Goal: Download file/media

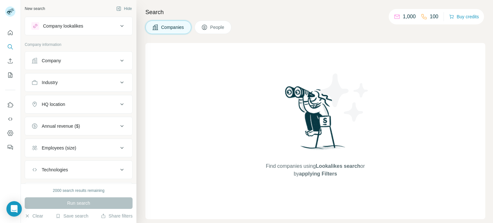
click at [213, 29] on span "People" at bounding box center [217, 27] width 15 height 6
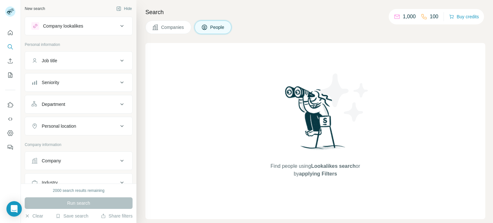
click at [194, 27] on button "People" at bounding box center [212, 27] width 37 height 13
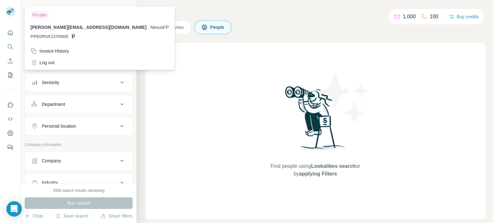
click at [11, 9] on icon at bounding box center [10, 10] width 5 height 2
click at [85, 3] on div "New search Hide Company lookalikes Personal information Job title Seniority Dep…" at bounding box center [79, 92] width 116 height 184
click at [7, 9] on rect at bounding box center [10, 11] width 10 height 10
click at [7, 33] on icon "Quick start" at bounding box center [10, 33] width 6 height 6
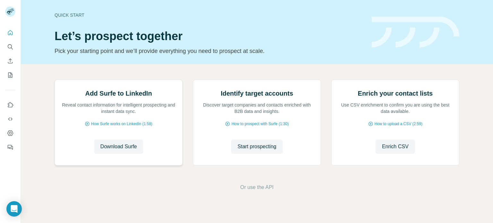
scroll to position [32, 0]
click at [108, 154] on button "Download Surfe" at bounding box center [118, 147] width 49 height 14
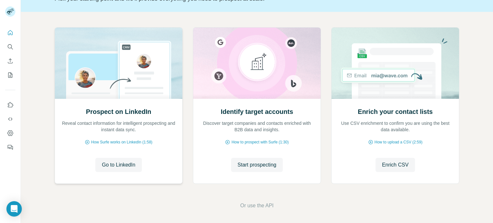
scroll to position [54, 0]
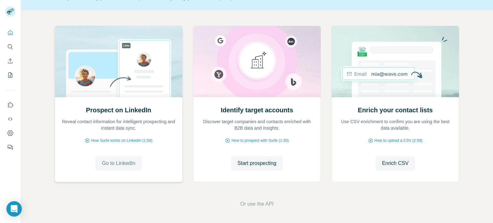
click at [102, 163] on span "Go to LinkedIn" at bounding box center [118, 163] width 33 height 8
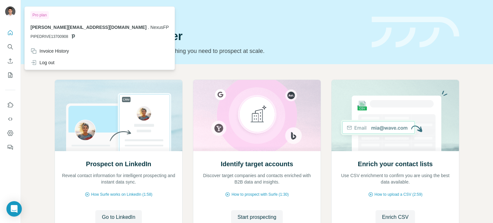
click at [12, 13] on img at bounding box center [10, 11] width 10 height 10
click at [9, 33] on icon "Quick start" at bounding box center [10, 33] width 6 height 6
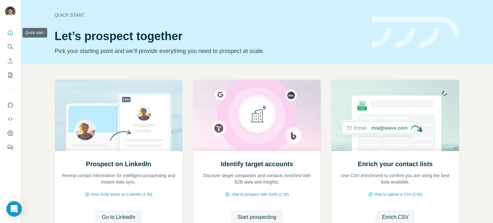
click at [10, 33] on icon "Quick start" at bounding box center [10, 33] width 6 height 6
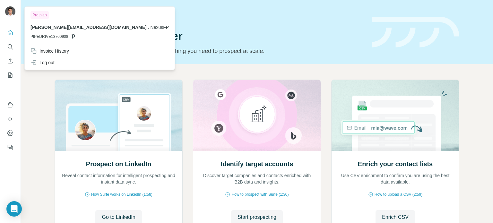
click at [8, 11] on img at bounding box center [10, 11] width 10 height 10
click at [11, 76] on icon "My lists" at bounding box center [10, 75] width 6 height 6
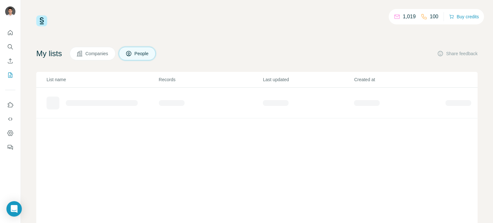
click at [139, 64] on div "My lists Companies People Share feedback List name Records Last updated Created…" at bounding box center [256, 146] width 441 height 198
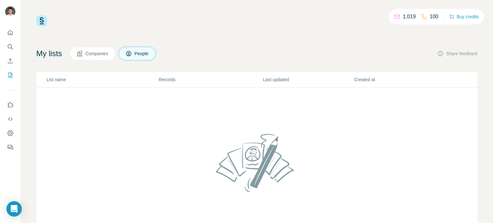
click at [140, 57] on button "People" at bounding box center [137, 53] width 37 height 13
click at [89, 56] on span "Companies" at bounding box center [96, 53] width 23 height 6
click at [89, 53] on span "Companies" at bounding box center [96, 53] width 23 height 6
click at [132, 54] on icon at bounding box center [128, 53] width 6 height 6
